Goal: Check status: Check status

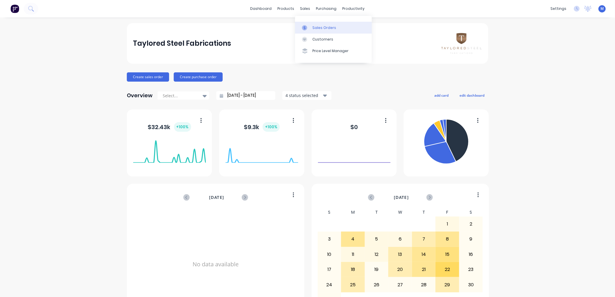
click at [308, 25] on div at bounding box center [306, 27] width 9 height 5
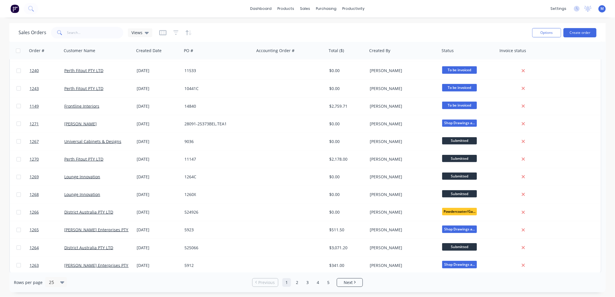
scroll to position [229, 0]
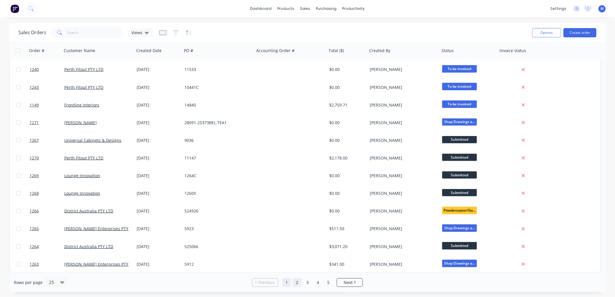
click at [301, 284] on link "2" at bounding box center [297, 282] width 9 height 9
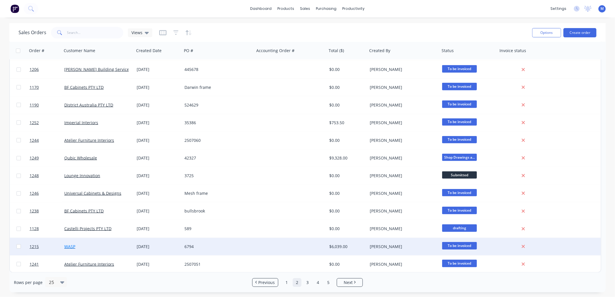
click at [67, 244] on link "WASP" at bounding box center [69, 247] width 11 height 6
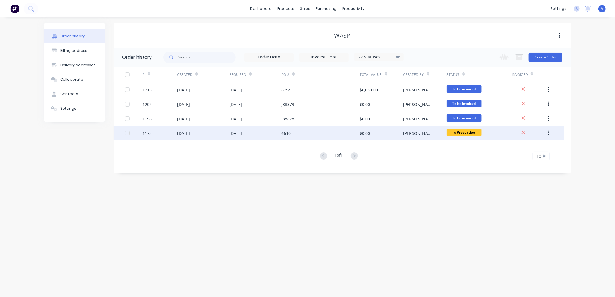
click at [187, 135] on div "[DATE]" at bounding box center [183, 133] width 13 height 6
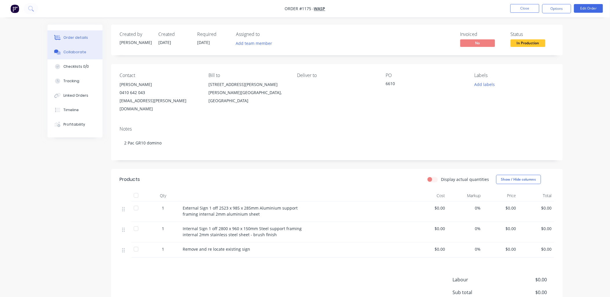
click at [85, 52] on button "Collaborate" at bounding box center [74, 52] width 55 height 14
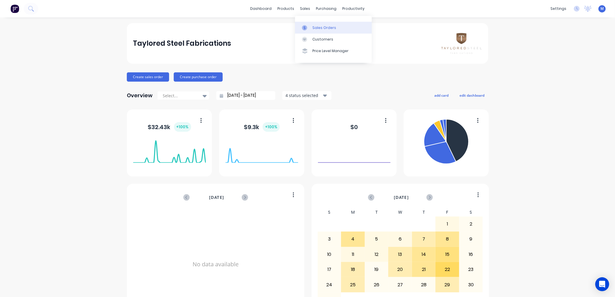
click at [307, 26] on icon at bounding box center [304, 27] width 5 height 5
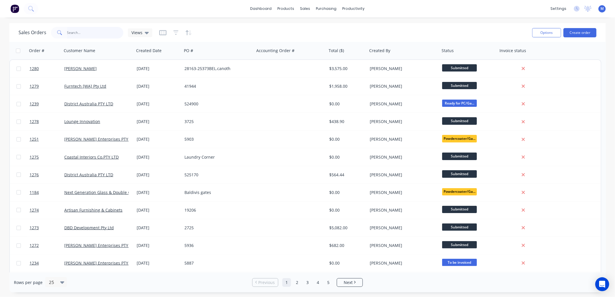
click at [92, 35] on input "text" at bounding box center [95, 33] width 56 height 12
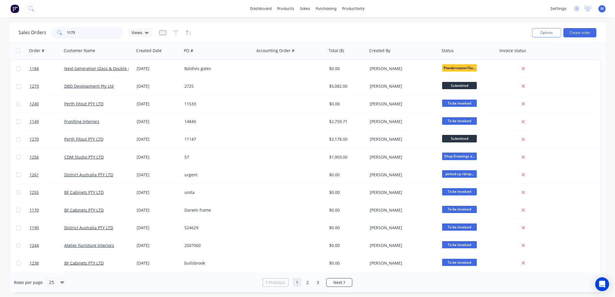
type input "1175"
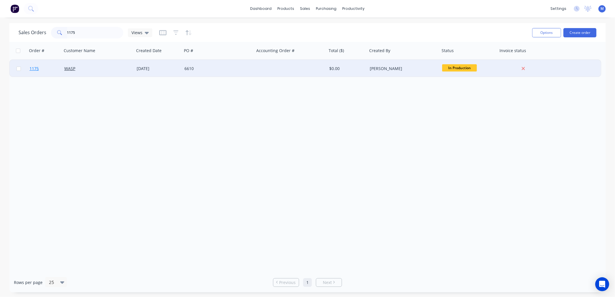
click at [30, 70] on span "1175" at bounding box center [34, 69] width 9 height 6
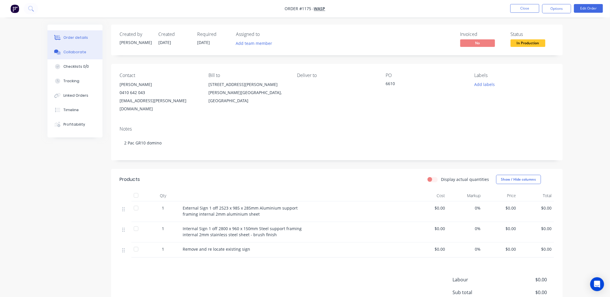
click at [74, 52] on div "Collaborate" at bounding box center [74, 52] width 23 height 5
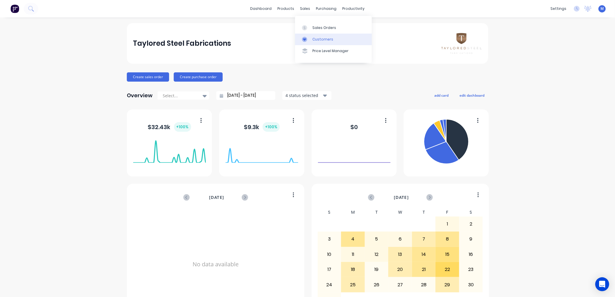
click at [308, 39] on div at bounding box center [306, 39] width 9 height 5
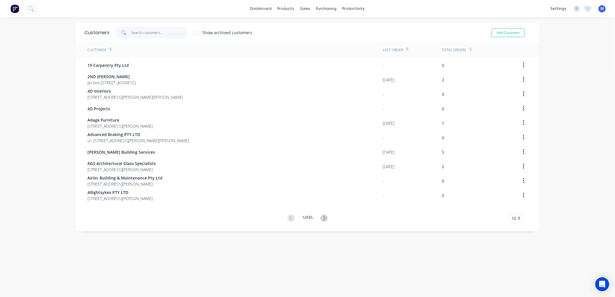
click at [141, 33] on input "text" at bounding box center [159, 33] width 56 height 12
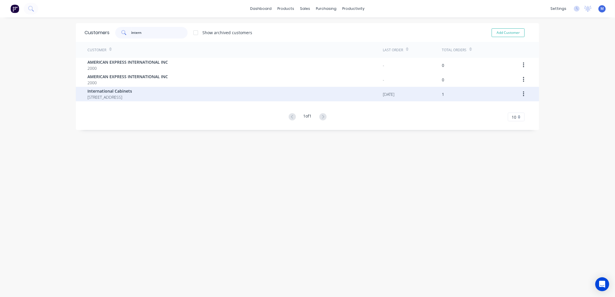
type input "intern"
click at [119, 92] on span "International Cabinets" at bounding box center [109, 91] width 45 height 6
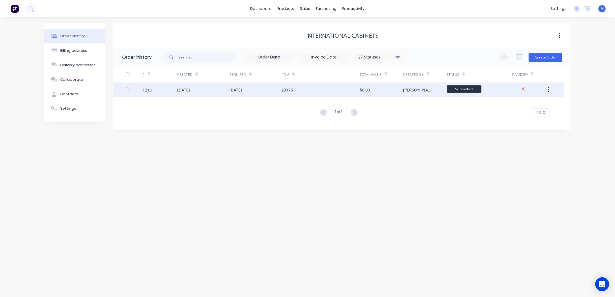
click at [239, 90] on div "[DATE]" at bounding box center [235, 90] width 13 height 6
